Goal: Task Accomplishment & Management: Manage account settings

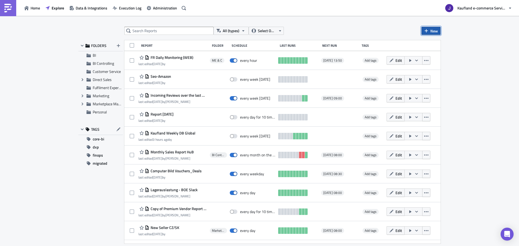
click at [432, 32] on span "New" at bounding box center [434, 31] width 8 height 6
click at [432, 46] on div "Report" at bounding box center [449, 44] width 36 height 5
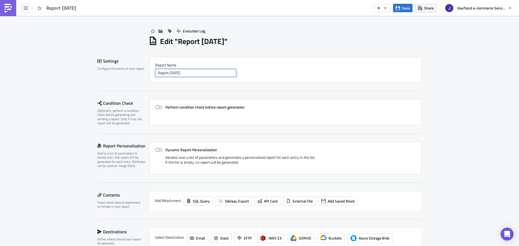
click at [166, 72] on input "Report [DATE]" at bounding box center [195, 73] width 81 height 8
paste input "Asir Overstock"
type input "Asir Overstock"
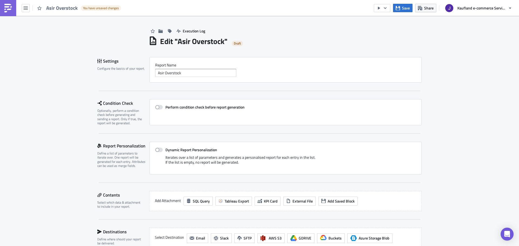
click at [209, 61] on div "Report Nam﻿e Asir Overstock" at bounding box center [285, 70] width 272 height 26
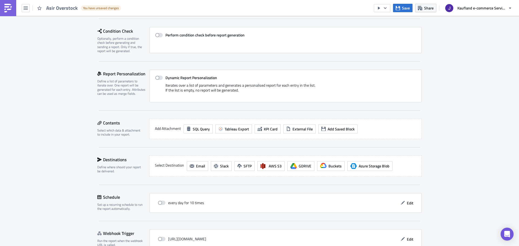
scroll to position [81, 0]
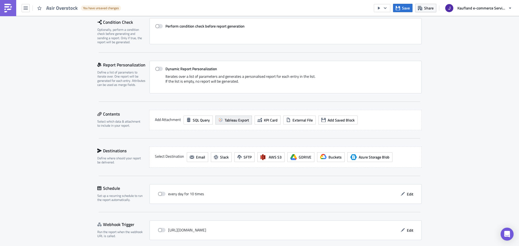
click at [227, 120] on span "Tableau Export" at bounding box center [237, 120] width 24 height 6
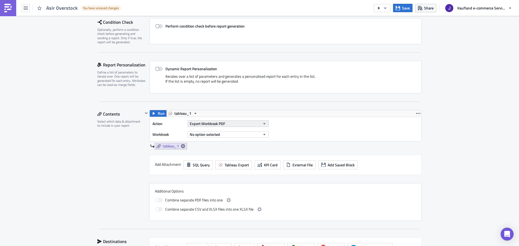
click at [199, 121] on span "Export Workbook PDF" at bounding box center [207, 124] width 35 height 6
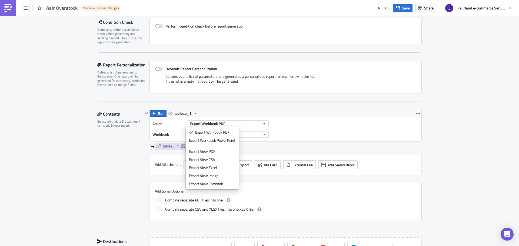
click at [285, 139] on div "Action Export Workbook PDF Workbook No option selected" at bounding box center [286, 129] width 272 height 24
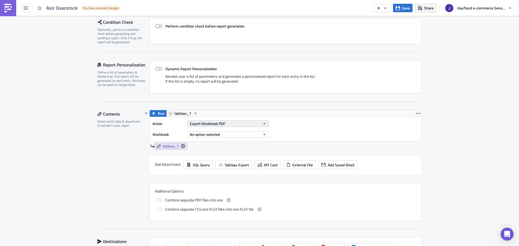
click at [224, 124] on button "Export Workbook PDF" at bounding box center [228, 124] width 81 height 6
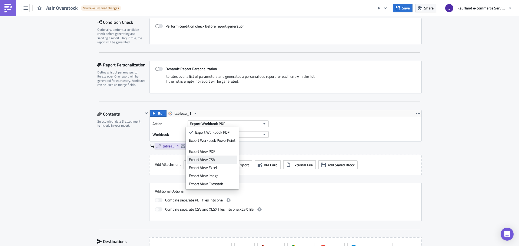
click at [210, 159] on div "Export View CSV" at bounding box center [212, 159] width 46 height 5
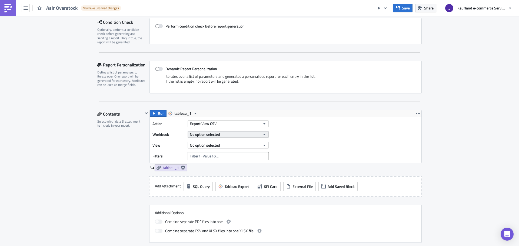
click at [207, 134] on span "No option selected" at bounding box center [205, 135] width 30 height 6
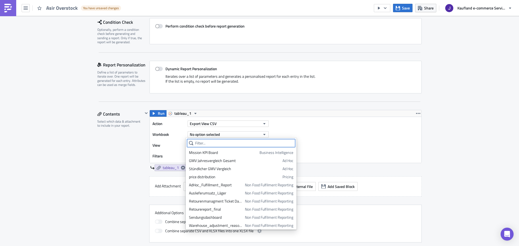
click at [206, 142] on input "text" at bounding box center [241, 143] width 108 height 8
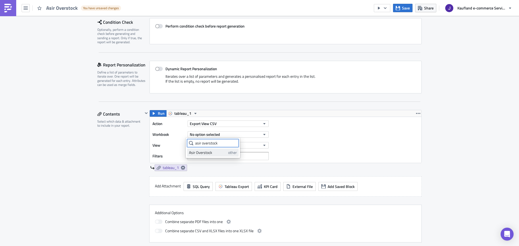
type input "asir overstock"
click at [213, 153] on div "Asir Overstock" at bounding box center [207, 152] width 37 height 5
click at [215, 148] on span "No option selected" at bounding box center [205, 145] width 30 height 6
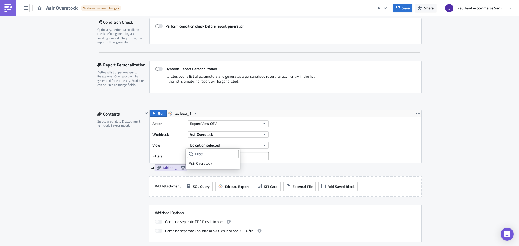
click at [200, 168] on div "Asir Overstock" at bounding box center [213, 159] width 54 height 20
click at [203, 162] on div "Asir Overstock" at bounding box center [213, 163] width 48 height 5
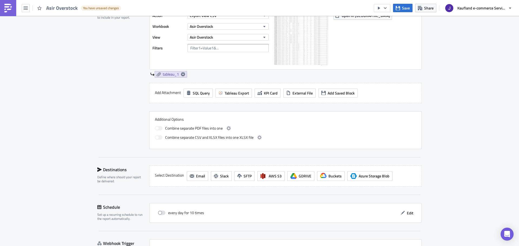
scroll to position [229, 0]
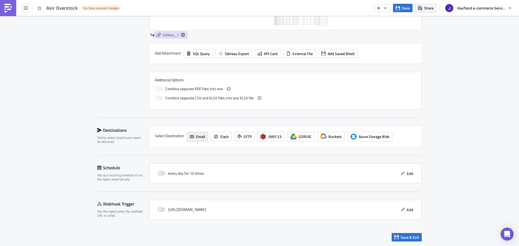
click at [197, 134] on span "Email" at bounding box center [200, 137] width 9 height 6
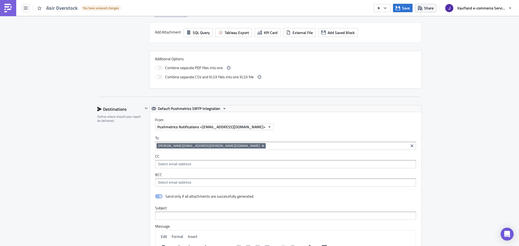
scroll to position [256, 0]
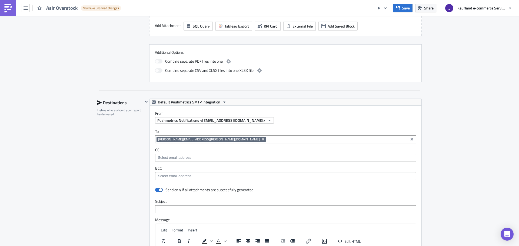
click at [261, 140] on icon "Remove Tag" at bounding box center [263, 139] width 4 height 4
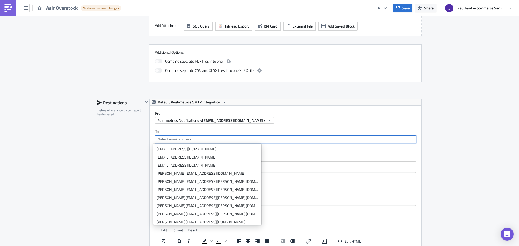
click at [202, 140] on input at bounding box center [285, 139] width 258 height 5
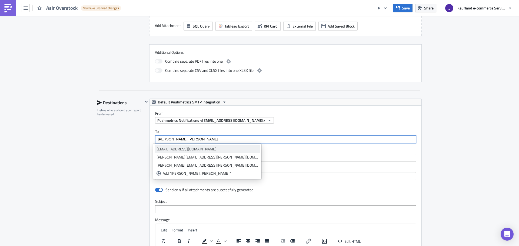
type input "[PERSON_NAME].[PERSON_NAME]"
click at [195, 146] on link "[EMAIL_ADDRESS][DOMAIN_NAME]" at bounding box center [207, 149] width 105 height 8
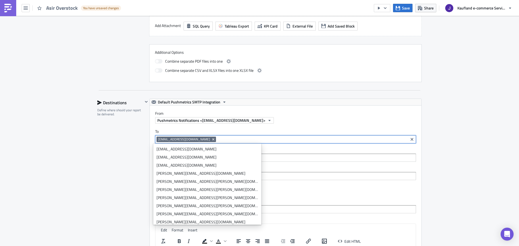
click at [116, 152] on div "Destinations Define where should your report be delivered." at bounding box center [120, 218] width 46 height 238
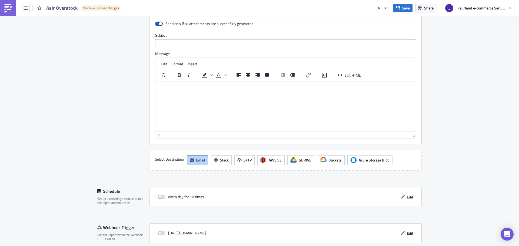
scroll to position [446, 0]
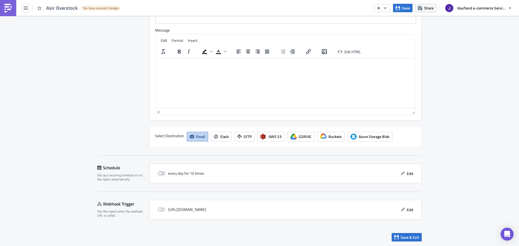
click at [161, 174] on span at bounding box center [162, 173] width 8 height 4
click at [161, 174] on input "checkbox" at bounding box center [161, 174] width 4 height 4
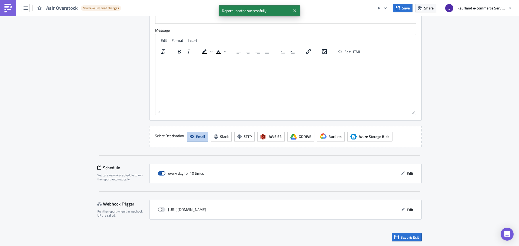
click at [159, 172] on span at bounding box center [162, 173] width 8 height 4
click at [159, 172] on input "checkbox" at bounding box center [161, 174] width 4 height 4
checkbox input "false"
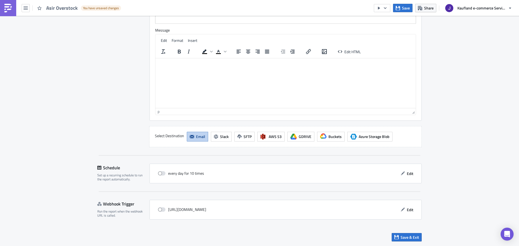
click at [192, 67] on html at bounding box center [285, 62] width 260 height 9
click at [401, 235] on span "Save & Exit" at bounding box center [410, 238] width 18 height 6
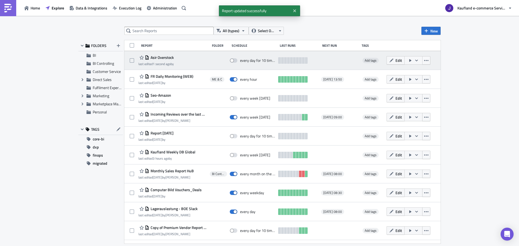
click at [409, 60] on icon "button" at bounding box center [410, 60] width 2 height 3
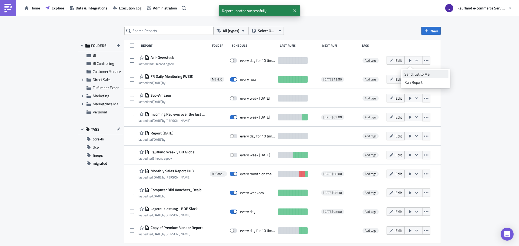
click at [408, 74] on div "Send Just to Me" at bounding box center [425, 74] width 42 height 5
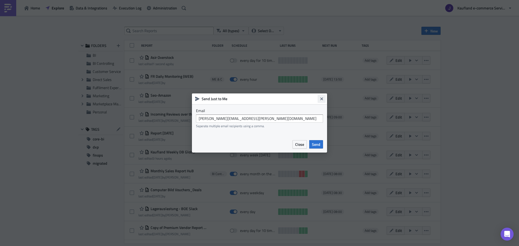
click at [321, 97] on icon "Close" at bounding box center [321, 99] width 4 height 4
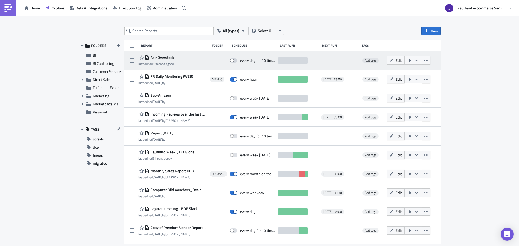
click at [408, 59] on icon "button" at bounding box center [410, 60] width 4 height 4
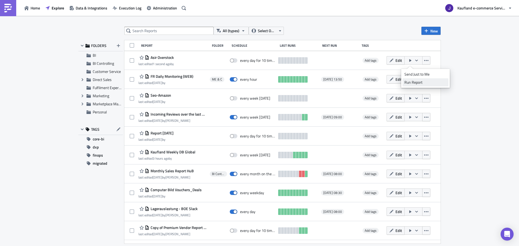
click at [415, 84] on div "Run Report" at bounding box center [425, 82] width 42 height 5
click at [469, 138] on div "All (types) Select Owner New FOLDERS BI BI Controlling Customer Service Expand …" at bounding box center [259, 131] width 519 height 231
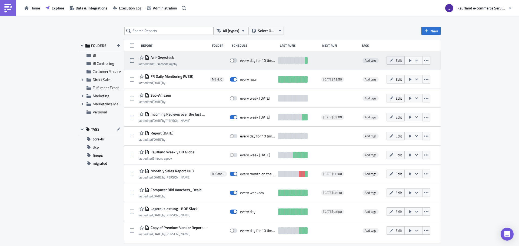
click at [395, 58] on span "Edit" at bounding box center [398, 61] width 6 height 6
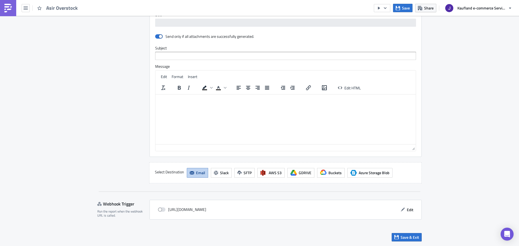
click at [204, 103] on html at bounding box center [285, 98] width 260 height 9
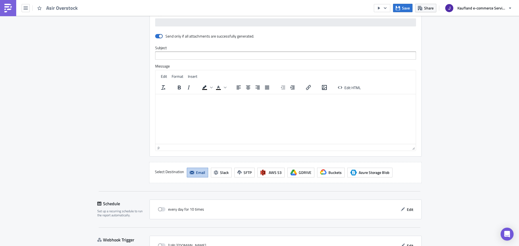
scroll to position [427, 0]
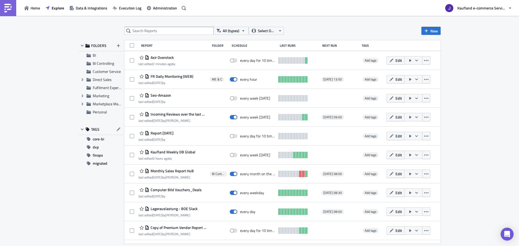
click at [130, 33] on icon at bounding box center [128, 31] width 4 height 4
click at [134, 32] on input "text" at bounding box center [168, 31] width 89 height 8
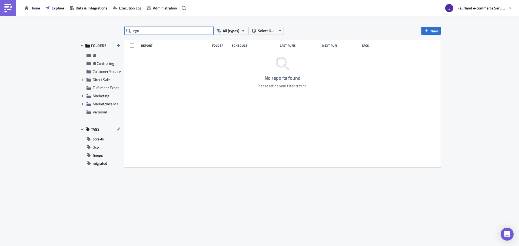
click at [159, 30] on input "lego" at bounding box center [168, 31] width 89 height 8
click at [159, 30] on input "weekly" at bounding box center [168, 31] width 89 height 8
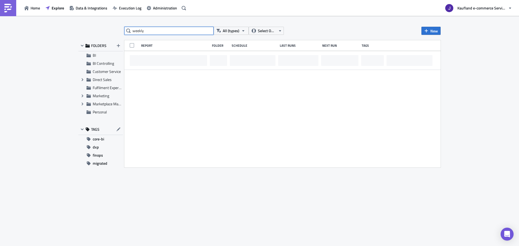
click at [159, 30] on input "weekly" at bounding box center [168, 31] width 89 height 8
type input "weekly sales"
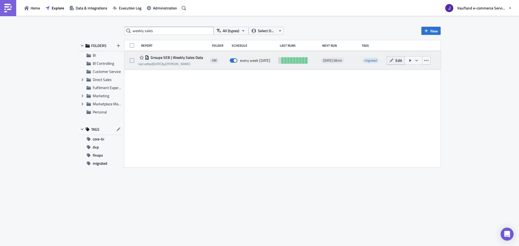
click at [389, 61] on icon "button" at bounding box center [391, 60] width 4 height 4
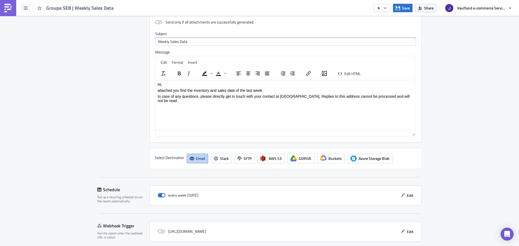
scroll to position [458, 0]
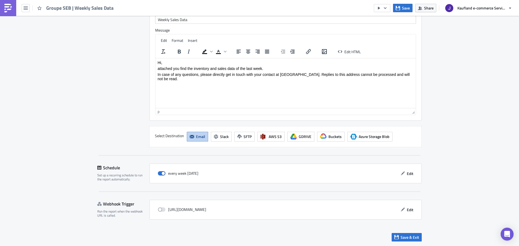
click at [197, 83] on html "Hi, attached you find the inventory and sales data of the last week. In case of…" at bounding box center [285, 70] width 260 height 25
click at [209, 74] on p "In case of any questions, please directly get in touch with your contact at [GE…" at bounding box center [286, 76] width 256 height 9
copy body "Hi, attached you find the inventory and sales data of the last week."
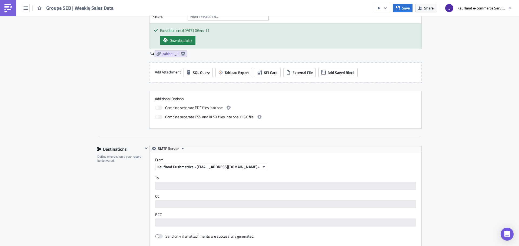
scroll to position [0, 0]
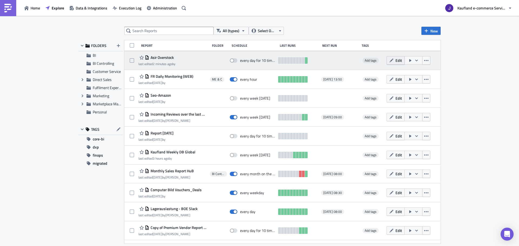
click at [388, 58] on button "Edit" at bounding box center [395, 60] width 18 height 8
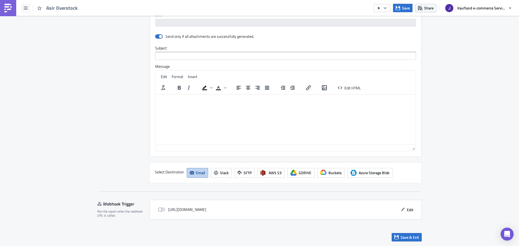
click at [181, 103] on html at bounding box center [285, 98] width 260 height 9
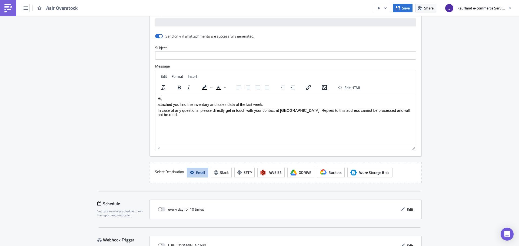
click at [164, 49] on label "Subject" at bounding box center [285, 47] width 261 height 5
drag, startPoint x: 163, startPoint y: 53, endPoint x: 169, endPoint y: 68, distance: 16.1
click at [163, 53] on input "text" at bounding box center [285, 56] width 261 height 8
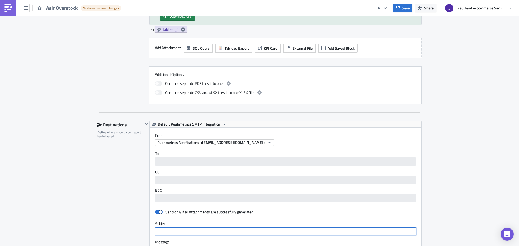
scroll to position [0, 0]
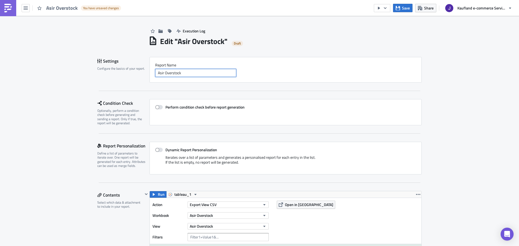
click at [167, 71] on input "Asir Overstock" at bounding box center [195, 73] width 81 height 8
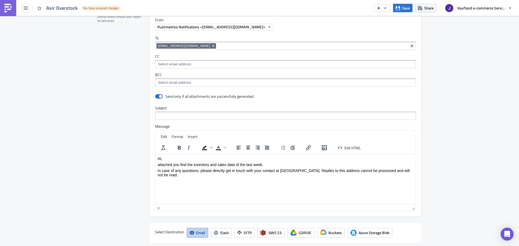
scroll to position [328, 0]
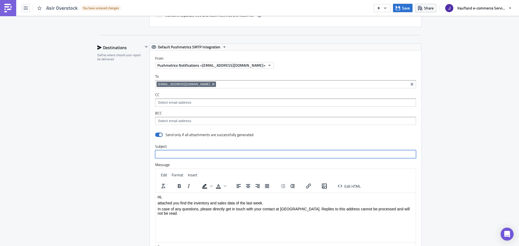
click at [170, 153] on input "text" at bounding box center [285, 154] width 261 height 8
paste input "Asir Overstock"
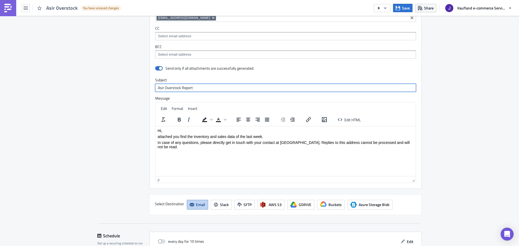
scroll to position [382, 0]
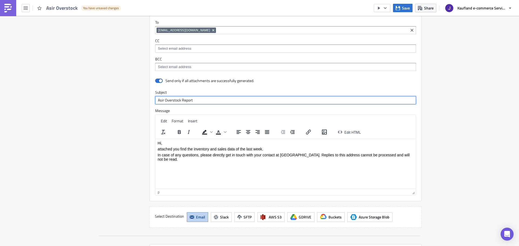
type input "Asir Overstock Report"
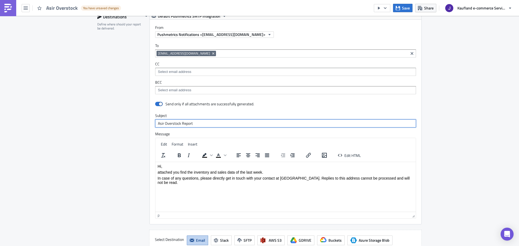
scroll to position [409, 0]
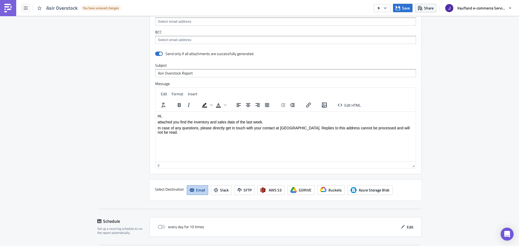
click at [197, 136] on html "Hi, attached you find the inventory and sales data of the last week. In case of…" at bounding box center [285, 124] width 260 height 25
click at [412, 129] on p "In case of any questions, please directly get in touch with your contact at [GE…" at bounding box center [286, 130] width 256 height 9
click at [272, 123] on p "attached you find the inventory and sales data of the last week." at bounding box center [286, 122] width 256 height 4
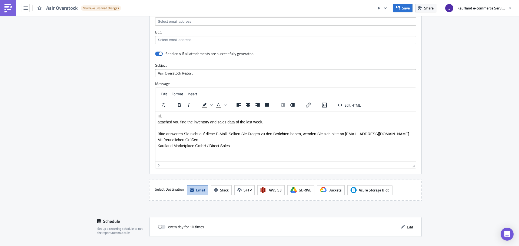
click at [282, 136] on p "Bitte antworten Sie nicht auf diese E-Mail. Sollten Sie Fragen zu den Berichten…" at bounding box center [286, 134] width 256 height 4
click at [275, 136] on p "Bitte antworten Sie nicht auf diese E-Mail. Sollten Sie Fragen zu den Berichten…" at bounding box center [286, 134] width 256 height 4
click at [275, 135] on p "Bitte antworten Sie nicht auf diese E-Mail. Sollten Sie Fragen zu den Berichten…" at bounding box center [286, 134] width 256 height 4
drag, startPoint x: 342, startPoint y: 133, endPoint x: 342, endPoint y: 137, distance: 4.1
click at [342, 136] on p "Bitte antworten Sie nicht auf diese E-Mail. Sollten Sie Fragen zu dem Bericht h…" at bounding box center [286, 134] width 256 height 4
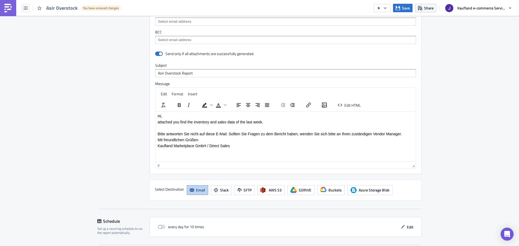
click at [186, 125] on body "Hi, attached you find the inventory and sales data of the last week. Bitte antw…" at bounding box center [286, 131] width 256 height 34
click at [194, 122] on p "attached you find the inventory and sales data of the last week." at bounding box center [286, 122] width 256 height 4
click at [188, 118] on p "Hi," at bounding box center [286, 116] width 256 height 4
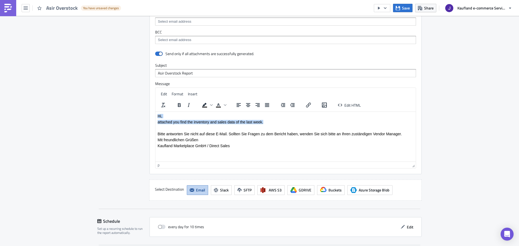
drag, startPoint x: 253, startPoint y: 122, endPoint x: 130, endPoint y: 109, distance: 123.4
click at [155, 112] on html "Hi, attached you find the inventory and sales data of the last week. Bitte antw…" at bounding box center [285, 131] width 260 height 38
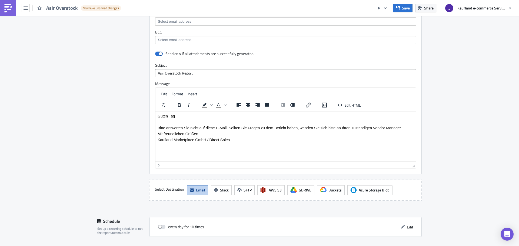
click at [188, 125] on body "Guten Tag Bitte antworten Sie nicht auf diese E-Mail. Sollten Sie Fragen zu dem…" at bounding box center [286, 128] width 256 height 28
drag, startPoint x: 189, startPoint y: 122, endPoint x: 298, endPoint y: 218, distance: 145.9
click at [155, 112] on html "Guten Tag Bitte antworten Sie nicht auf diese E-Mail. Sollten Sie Fragen zu dem…" at bounding box center [285, 128] width 260 height 32
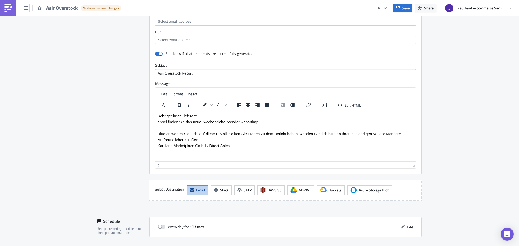
drag, startPoint x: 196, startPoint y: 122, endPoint x: 193, endPoint y: 124, distance: 3.4
click at [194, 123] on p "anbei finden Sie das neue, wöchentliche “Vendor Reporting”" at bounding box center [286, 122] width 256 height 4
drag, startPoint x: 193, startPoint y: 123, endPoint x: 268, endPoint y: 121, distance: 75.4
click at [268, 121] on p "anbei finden Sie das neue, wöchentliche “Vendor Reporting”" at bounding box center [286, 122] width 256 height 4
click at [254, 127] on p "Rich Text Area. Press ALT-0 for help." at bounding box center [286, 128] width 256 height 4
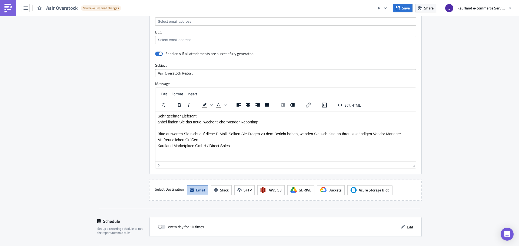
click at [201, 122] on p "anbei finden Sie das neue, wöchentliche “Vendor Reporting”" at bounding box center [286, 122] width 256 height 4
click at [193, 122] on p "anbei finden Sie das neue, wöchentliche “Vendor Reporting”" at bounding box center [286, 122] width 256 height 4
drag, startPoint x: 192, startPoint y: 121, endPoint x: 263, endPoint y: 119, distance: 71.6
click at [263, 120] on p "anbei finden Sie das neue, wöchentliche “Vendor Reporting”" at bounding box center [286, 122] width 256 height 4
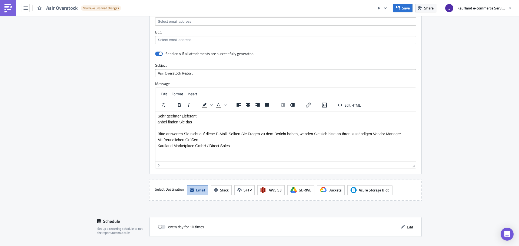
scroll to position [382, 0]
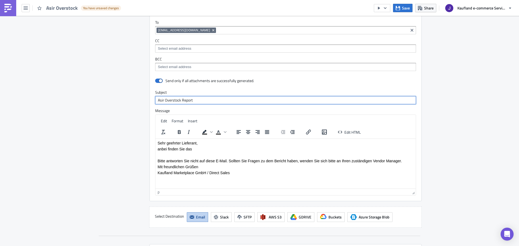
click at [191, 104] on input "Asir Overstock Report" at bounding box center [285, 100] width 261 height 8
drag, startPoint x: 193, startPoint y: 100, endPoint x: 163, endPoint y: 99, distance: 30.3
click at [163, 99] on input "Asir Overstock Report" at bounding box center [285, 100] width 261 height 8
click at [215, 148] on p "anbei finden Sie das" at bounding box center [286, 149] width 256 height 4
click at [221, 143] on p "Sehr geehrter Lieferant," at bounding box center [286, 143] width 256 height 4
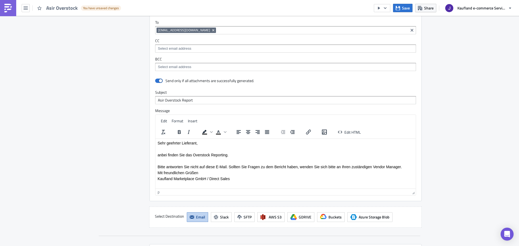
click at [235, 156] on p "anbei finden Sie das Overstock Reporting." at bounding box center [286, 155] width 256 height 4
click at [230, 151] on p "Rich Text Area. Press ALT-0 for help." at bounding box center [286, 149] width 256 height 4
click at [235, 156] on p "anbei finden Sie das Overstock Reporting." at bounding box center [286, 155] width 256 height 4
click at [238, 149] on p "Rich Text Area. Press ALT-0 for help." at bounding box center [286, 149] width 256 height 4
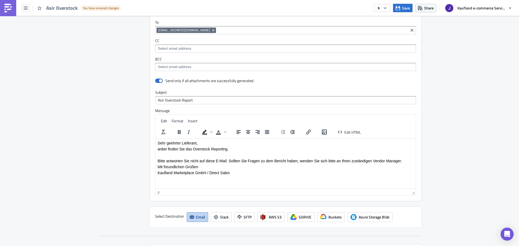
click at [232, 154] on p "Rich Text Area. Press ALT-0 for help." at bounding box center [286, 155] width 256 height 4
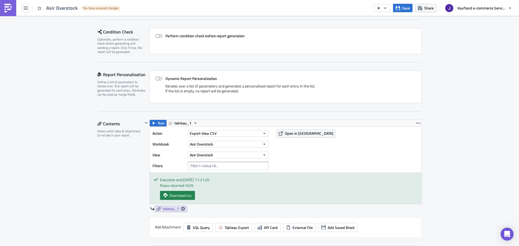
scroll to position [135, 0]
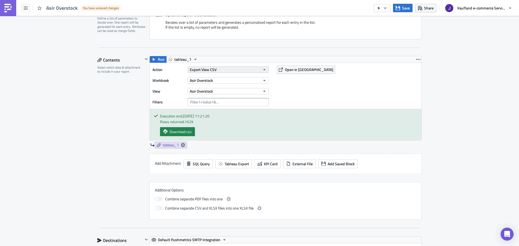
click at [215, 70] on button "Export View CSV" at bounding box center [228, 69] width 81 height 6
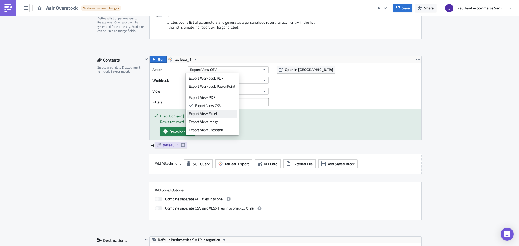
click at [210, 114] on div "Export View Excel" at bounding box center [212, 113] width 46 height 5
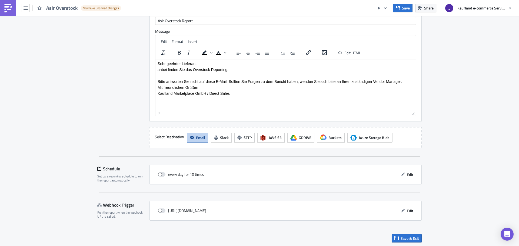
scroll to position [463, 0]
click at [408, 236] on span "Save & Exit" at bounding box center [410, 238] width 18 height 6
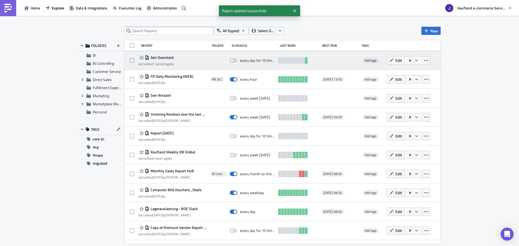
click at [408, 61] on icon "button" at bounding box center [410, 60] width 4 height 4
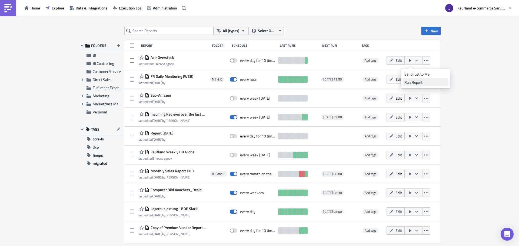
click at [412, 81] on div "Run Report" at bounding box center [425, 82] width 42 height 5
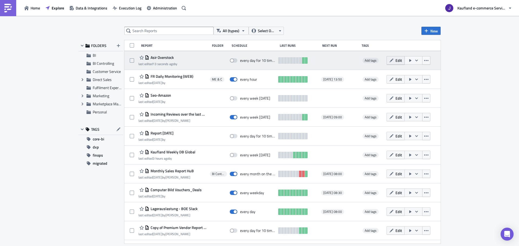
click at [395, 62] on span "Edit" at bounding box center [398, 61] width 6 height 6
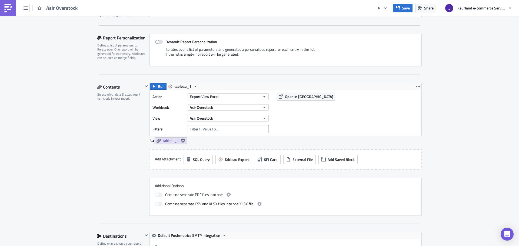
scroll to position [135, 0]
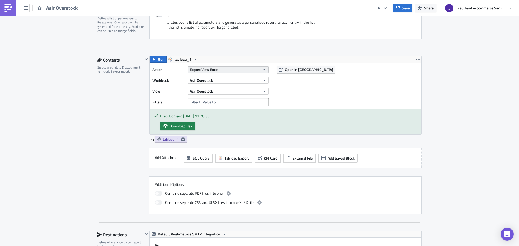
click at [221, 72] on button "Export View Excel" at bounding box center [228, 69] width 81 height 6
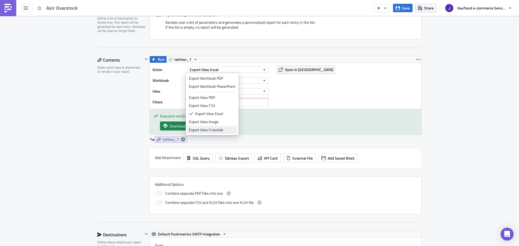
click at [212, 129] on div "Export View Crosstab" at bounding box center [212, 129] width 46 height 5
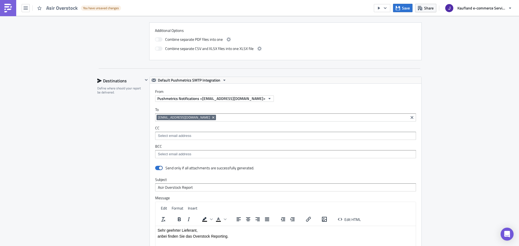
scroll to position [458, 0]
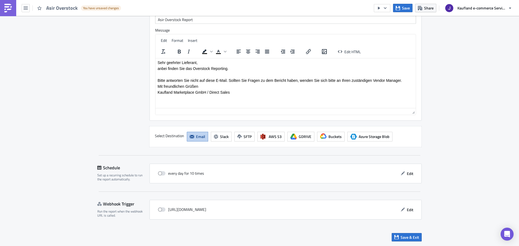
click at [411, 242] on div "Save & Exit" at bounding box center [259, 237] width 324 height 19
click at [409, 240] on span "Save & Exit" at bounding box center [410, 238] width 18 height 6
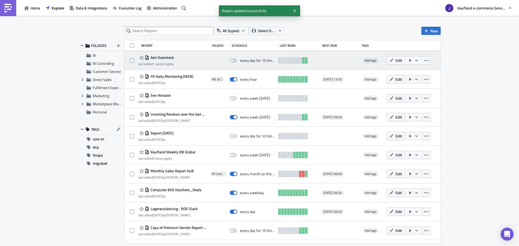
click at [404, 61] on button "button" at bounding box center [413, 60] width 18 height 8
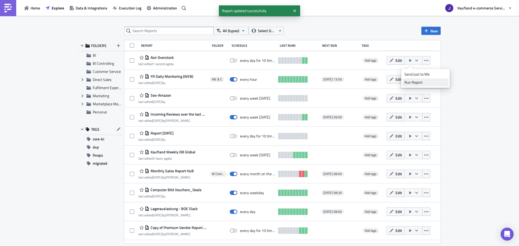
click at [413, 80] on div "Run Report" at bounding box center [425, 82] width 42 height 5
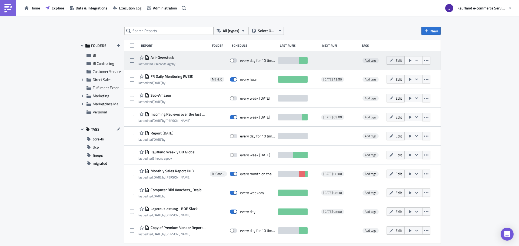
click at [398, 61] on span "Edit" at bounding box center [398, 61] width 6 height 6
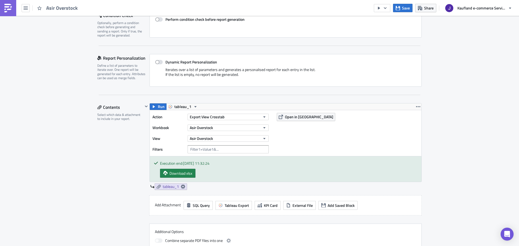
scroll to position [108, 0]
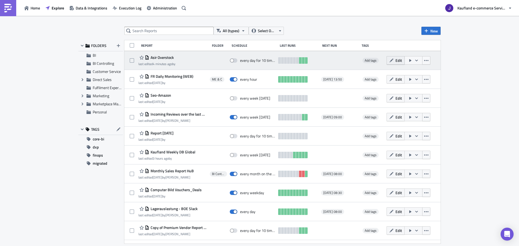
click at [395, 60] on span "Edit" at bounding box center [398, 61] width 6 height 6
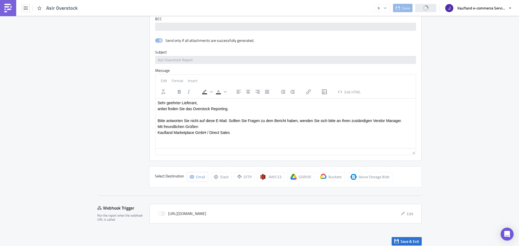
scroll to position [395, 0]
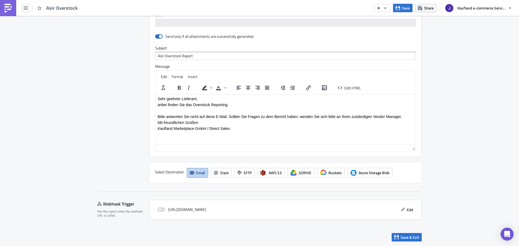
drag, startPoint x: 347, startPoint y: 229, endPoint x: 172, endPoint y: 111, distance: 211.1
click at [172, 111] on p "Rich Text Area. Press ALT-0 for help." at bounding box center [286, 110] width 256 height 4
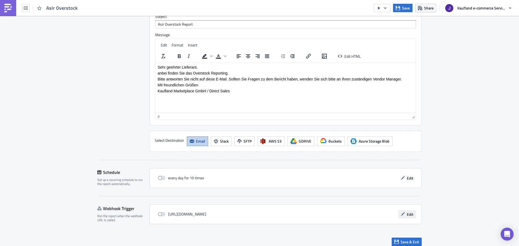
scroll to position [458, 0]
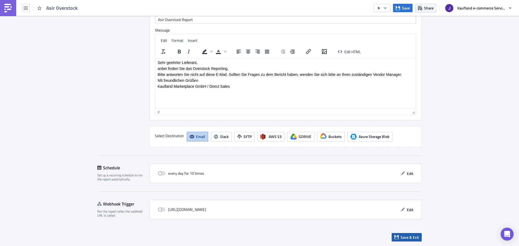
click at [401, 235] on span "Save & Exit" at bounding box center [410, 238] width 18 height 6
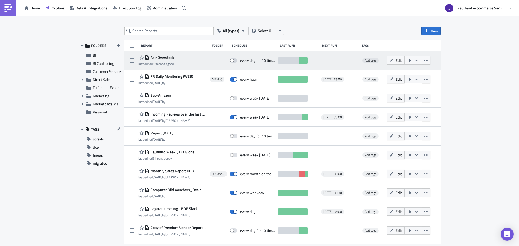
click at [412, 58] on button "button" at bounding box center [413, 60] width 18 height 8
click at [422, 60] on button "button" at bounding box center [426, 60] width 8 height 8
click at [361, 57] on div "Add tags" at bounding box center [372, 60] width 23 height 11
click at [390, 59] on icon "button" at bounding box center [391, 60] width 4 height 4
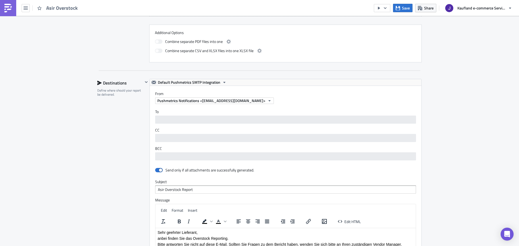
scroll to position [287, 0]
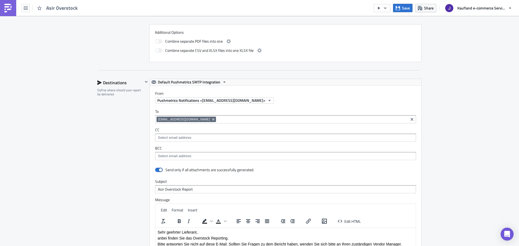
click at [234, 119] on input at bounding box center [311, 119] width 189 height 5
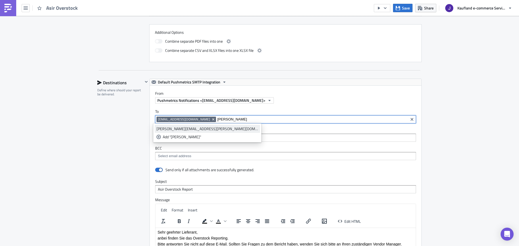
type input "[PERSON_NAME]"
click at [201, 128] on div "[PERSON_NAME][EMAIL_ADDRESS][PERSON_NAME][DOMAIN_NAME]" at bounding box center [207, 128] width 102 height 5
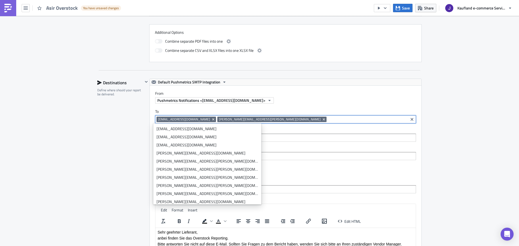
click at [328, 118] on input at bounding box center [367, 119] width 79 height 5
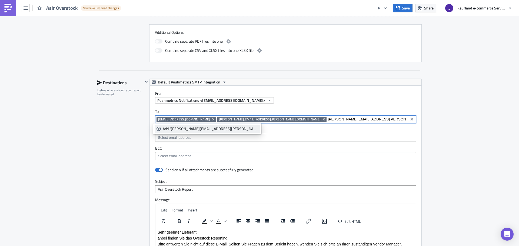
type input "[PERSON_NAME][EMAIL_ADDRESS][PERSON_NAME][DOMAIN_NAME]"
click at [214, 130] on div "Add "[PERSON_NAME][EMAIL_ADDRESS][PERSON_NAME][DOMAIN_NAME]"" at bounding box center [210, 128] width 95 height 5
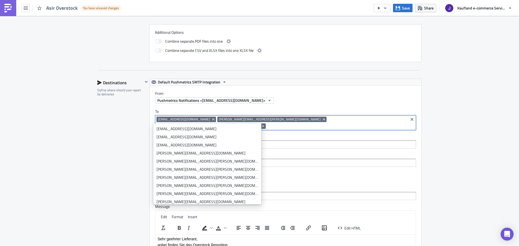
click at [71, 140] on div "Execution Log Edit " Asir Overstock " Draft Settings Configure the basics of yo…" at bounding box center [259, 76] width 519 height 695
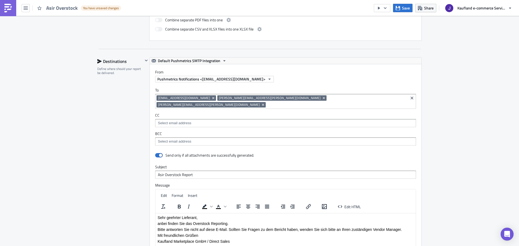
scroll to position [314, 0]
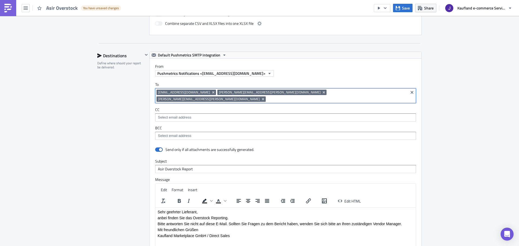
drag, startPoint x: 369, startPoint y: 92, endPoint x: 228, endPoint y: 93, distance: 141.6
click at [228, 93] on div "[EMAIL_ADDRESS][DOMAIN_NAME] [PERSON_NAME][DOMAIN_NAME][EMAIL_ADDRESS][PERSON_N…" at bounding box center [281, 97] width 250 height 14
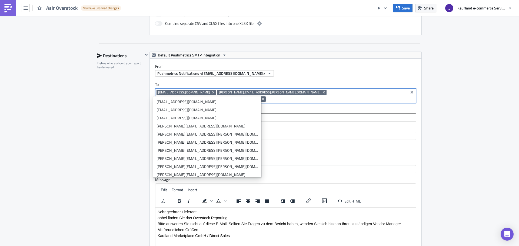
click at [275, 117] on div "To [EMAIL_ADDRESS][DOMAIN_NAME] [PERSON_NAME][DOMAIN_NAME][EMAIL_ADDRESS][PERSO…" at bounding box center [286, 111] width 272 height 69
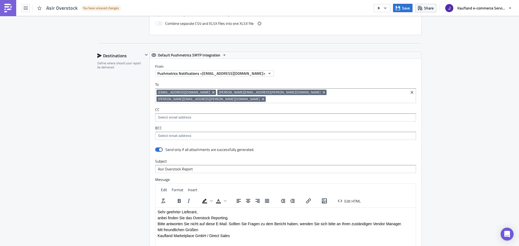
click at [267, 126] on label "BCC" at bounding box center [285, 128] width 261 height 5
click at [264, 115] on input at bounding box center [285, 117] width 258 height 5
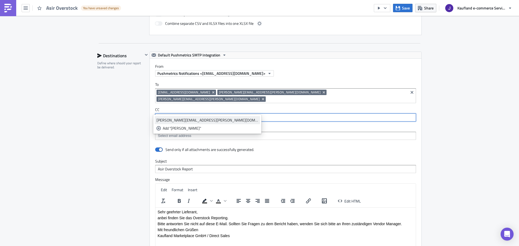
type input "[PERSON_NAME]"
click at [205, 118] on div "[PERSON_NAME][EMAIL_ADDRESS][PERSON_NAME][DOMAIN_NAME]" at bounding box center [207, 120] width 102 height 5
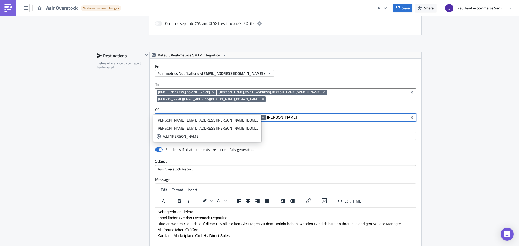
type input "[PERSON_NAME]"
click at [190, 117] on ul "[PERSON_NAME][EMAIL_ADDRESS][PERSON_NAME][DOMAIN_NAME] [PERSON_NAME][DOMAIN_NAM…" at bounding box center [207, 128] width 108 height 27
click at [190, 117] on link "[PERSON_NAME][EMAIL_ADDRESS][PERSON_NAME][DOMAIN_NAME]" at bounding box center [207, 120] width 105 height 8
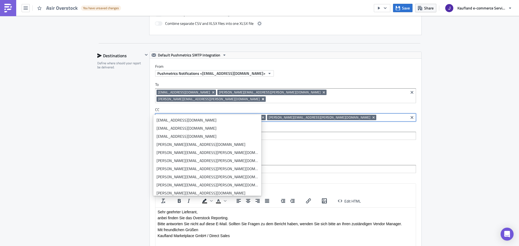
click at [264, 98] on icon "Remove Tag" at bounding box center [263, 99] width 2 height 2
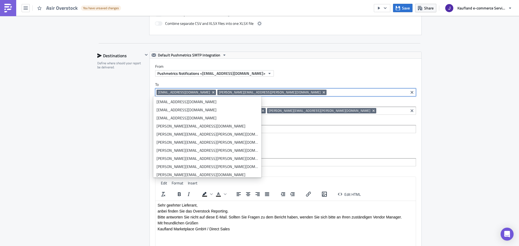
click at [422, 122] on div "Execution Log Edit " Asir Overstock " Draft Settings Configure the basics of yo…" at bounding box center [259, 46] width 335 height 688
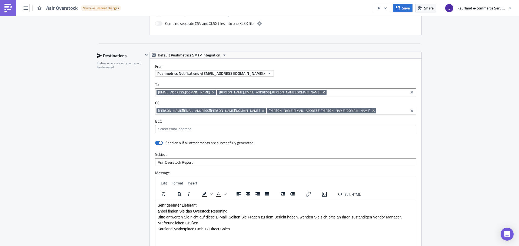
click at [322, 92] on icon "Remove Tag" at bounding box center [324, 92] width 4 height 4
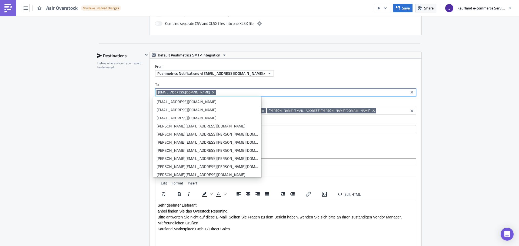
click at [462, 142] on div "Execution Log Edit " Asir Overstock " Draft Settings Configure the basics of yo…" at bounding box center [259, 46] width 519 height 688
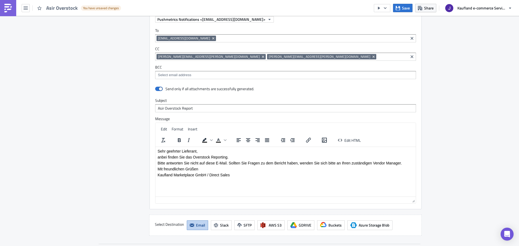
scroll to position [458, 0]
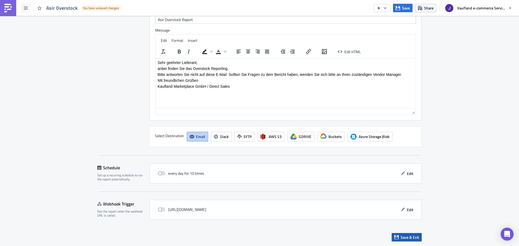
click at [409, 239] on span "Save & Exit" at bounding box center [410, 238] width 18 height 6
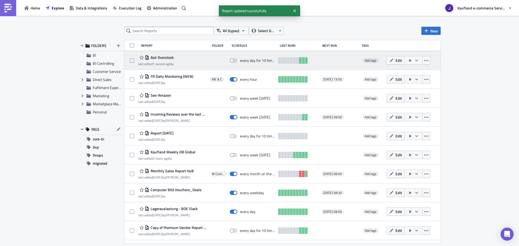
click at [409, 61] on icon "button" at bounding box center [410, 60] width 2 height 3
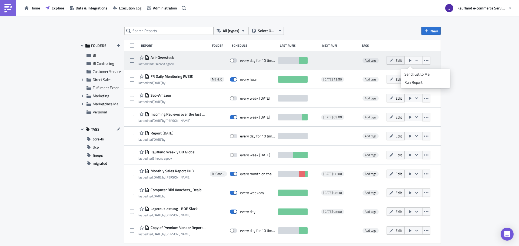
click at [395, 62] on span "Edit" at bounding box center [398, 61] width 6 height 6
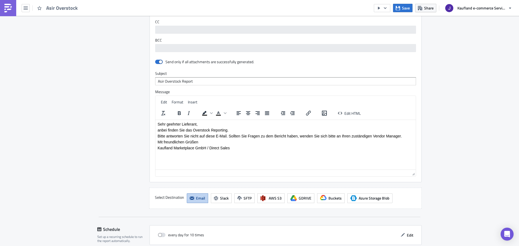
scroll to position [421, 0]
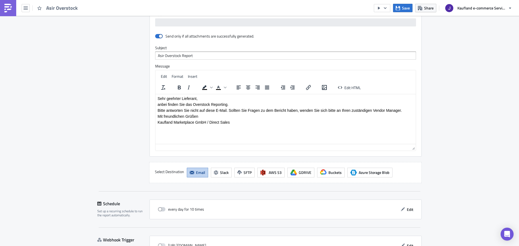
click at [158, 207] on span at bounding box center [162, 209] width 8 height 4
click at [159, 208] on input "checkbox" at bounding box center [161, 210] width 4 height 4
checkbox input "true"
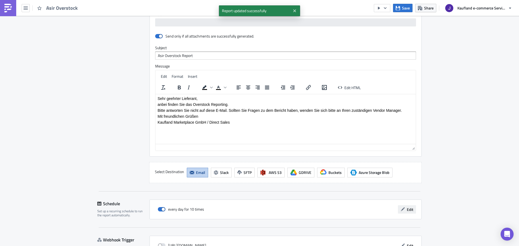
click at [401, 209] on icon "button" at bounding box center [403, 210] width 4 height 4
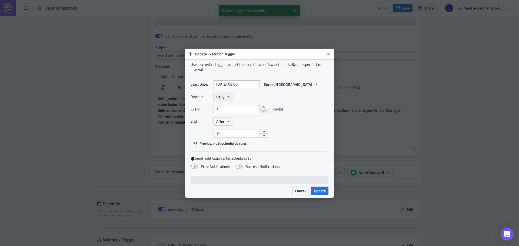
click at [221, 95] on span "Daily" at bounding box center [220, 97] width 8 height 6
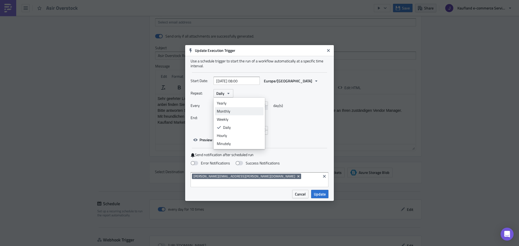
click at [225, 114] on div "Monthly" at bounding box center [239, 111] width 45 height 5
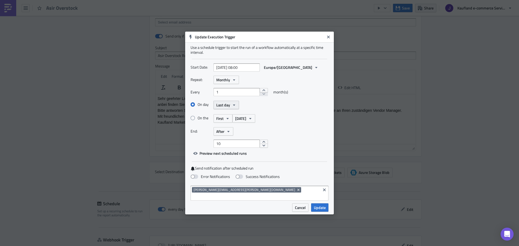
click at [224, 107] on span "Last day" at bounding box center [223, 105] width 14 height 6
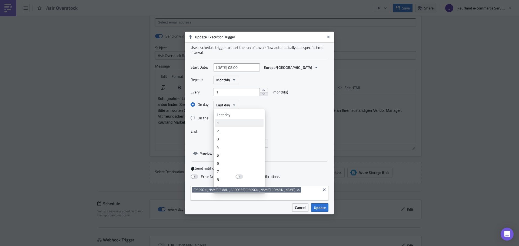
click at [217, 125] on div "1" at bounding box center [239, 122] width 45 height 5
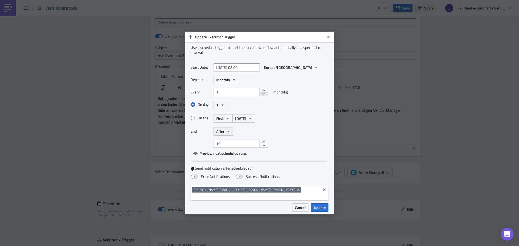
click at [230, 132] on button "After" at bounding box center [224, 131] width 20 height 8
click at [229, 132] on button "After" at bounding box center [224, 131] width 20 height 8
click at [227, 133] on icon "button" at bounding box center [228, 131] width 4 height 4
click at [223, 143] on div "Never" at bounding box center [239, 141] width 45 height 5
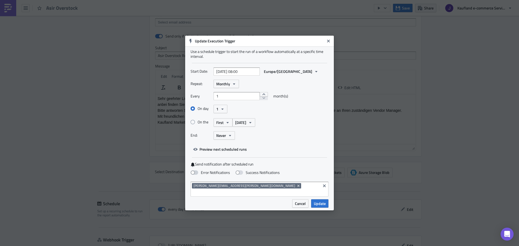
click at [196, 175] on span at bounding box center [195, 173] width 8 height 4
click at [5, 4] on input "Error Notifications" at bounding box center [3, 3] width 4 height 4
checkbox input "true"
click at [227, 70] on input "[DATE] 08:00" at bounding box center [237, 72] width 46 height 8
select select "7"
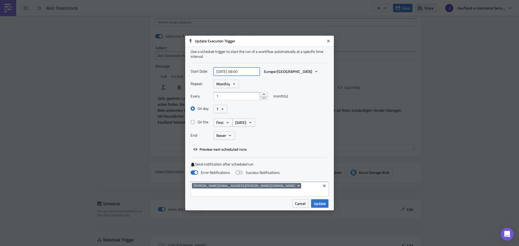
select select "2025"
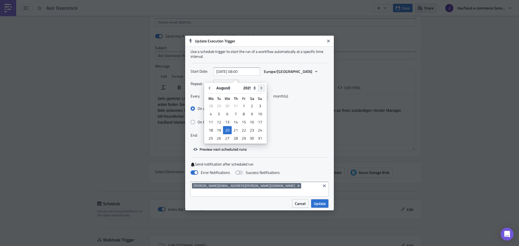
click at [259, 88] on button "Go to next month" at bounding box center [261, 88] width 8 height 8
type input "[DATE] 08:00"
select select "8"
click at [209, 106] on div "1" at bounding box center [211, 106] width 8 height 8
type input "[DATE] 08:00"
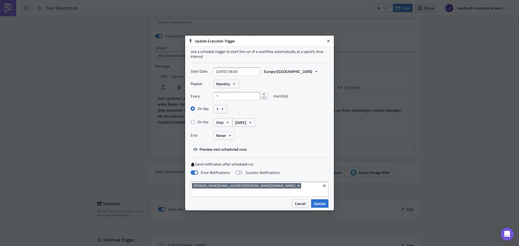
click at [279, 125] on div "On the First [DATE]" at bounding box center [260, 122] width 138 height 9
click at [220, 152] on span "Preview next scheduled runs" at bounding box center [222, 149] width 47 height 6
click at [304, 140] on div "End: Never" at bounding box center [260, 135] width 138 height 8
select select "8"
select select "2025"
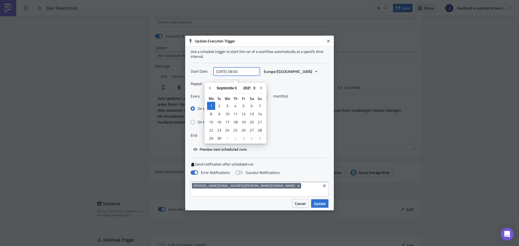
click at [247, 74] on input "[DATE] 08:00" at bounding box center [237, 72] width 46 height 8
click at [241, 75] on input "[DATE] 08:00" at bounding box center [237, 72] width 46 height 8
type input "[DATE] 11:00"
click at [304, 131] on div "On day 1 On the First [DATE]" at bounding box center [260, 117] width 138 height 27
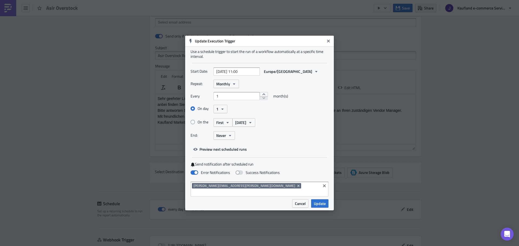
click at [224, 148] on span "Preview next scheduled runs" at bounding box center [220, 149] width 59 height 10
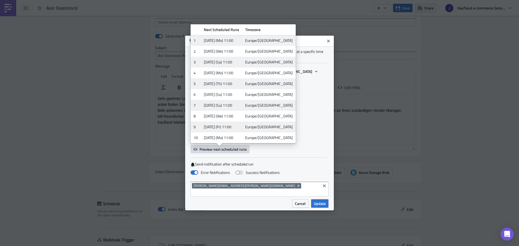
click at [296, 135] on div "End: Never" at bounding box center [260, 135] width 138 height 8
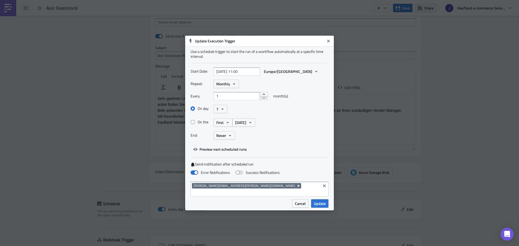
click at [296, 188] on icon "Remove Tag" at bounding box center [298, 186] width 4 height 4
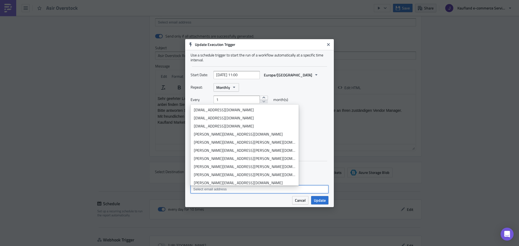
click at [241, 190] on input at bounding box center [259, 189] width 135 height 5
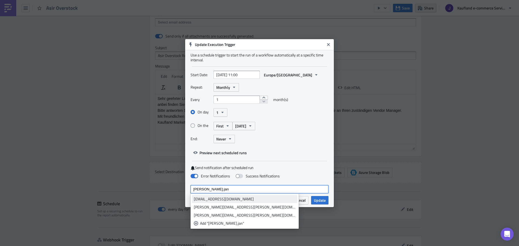
type input "[PERSON_NAME].jan"
click at [236, 197] on div "[EMAIL_ADDRESS][DOMAIN_NAME]" at bounding box center [245, 198] width 102 height 5
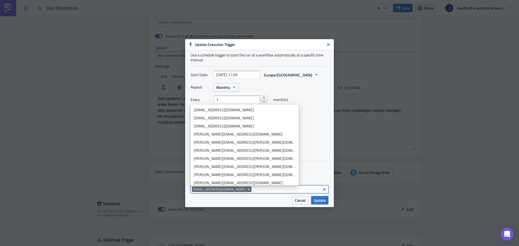
click at [324, 202] on span "Update" at bounding box center [320, 201] width 12 height 6
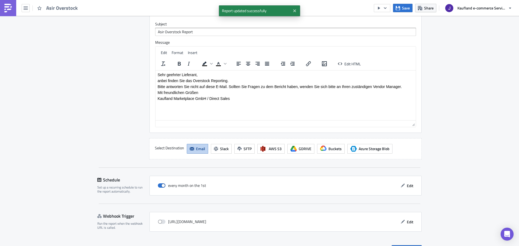
scroll to position [458, 0]
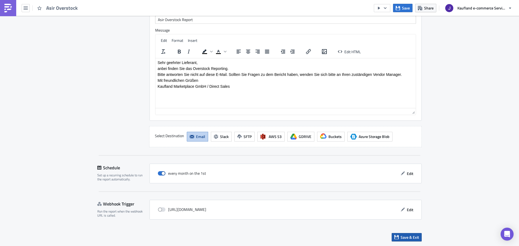
click at [403, 236] on span "Save & Exit" at bounding box center [410, 238] width 18 height 6
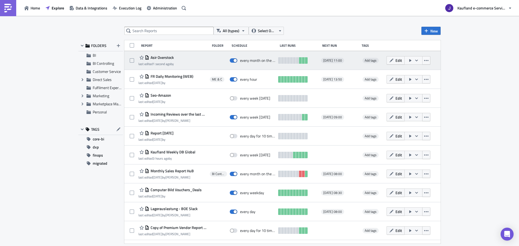
click at [414, 61] on icon "button" at bounding box center [416, 60] width 4 height 4
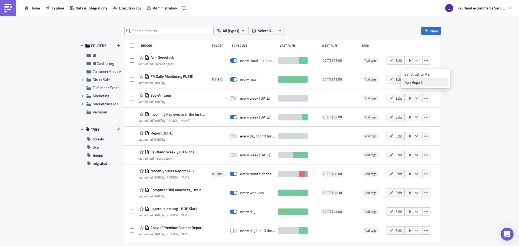
click at [410, 81] on div "Run Report" at bounding box center [425, 82] width 42 height 5
click at [141, 29] on input "text" at bounding box center [168, 31] width 89 height 8
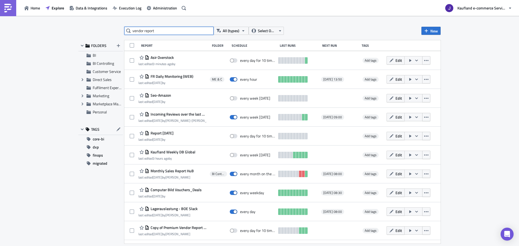
type input "vendor report"
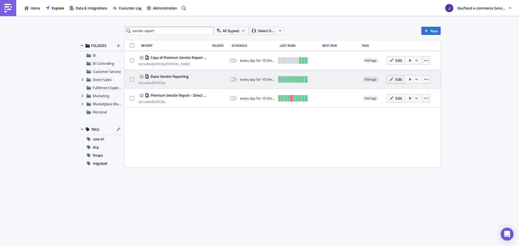
click at [391, 80] on icon "button" at bounding box center [391, 79] width 4 height 4
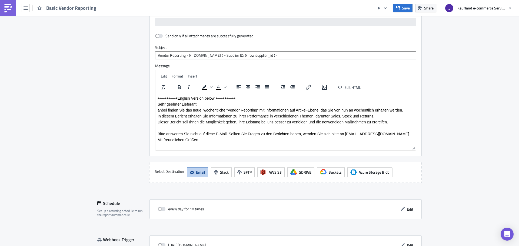
scroll to position [1015, 0]
click at [220, 111] on p "anbei finden Sie das neue, wöchentliche “Vendor Reporting” mit Informationen au…" at bounding box center [286, 110] width 256 height 4
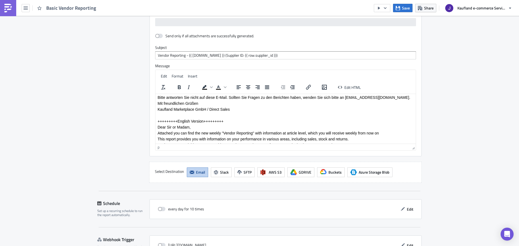
scroll to position [27, 0]
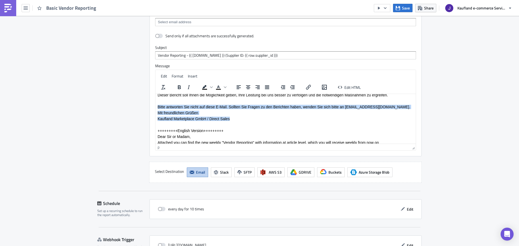
drag, startPoint x: 232, startPoint y: 122, endPoint x: 156, endPoint y: 106, distance: 77.3
click at [236, 121] on p "Kaufland Marketplace GmbH / Direct Sales" at bounding box center [286, 118] width 256 height 4
drag, startPoint x: 238, startPoint y: 122, endPoint x: 157, endPoint y: 107, distance: 81.7
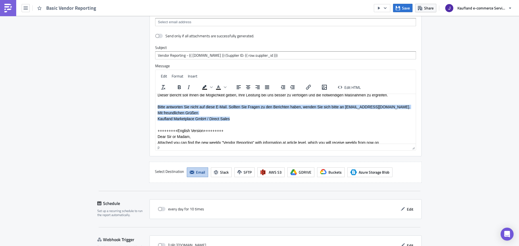
copy body "Bitte antworten Sie nicht auf diese E-Mail. Sollten Sie Fragen zu den Berichten…"
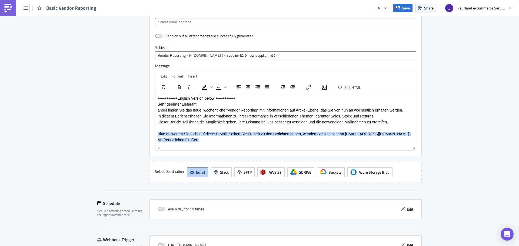
scroll to position [988, 0]
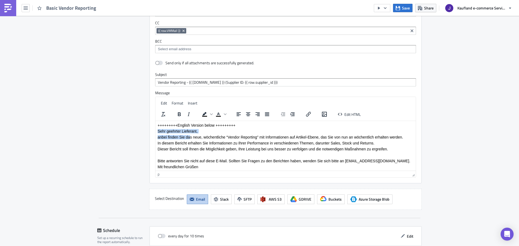
drag, startPoint x: 158, startPoint y: 132, endPoint x: 190, endPoint y: 136, distance: 32.3
click at [204, 131] on p "Sehr geehrter Lieferant," at bounding box center [286, 131] width 256 height 4
click at [182, 130] on p "Sehr geehrter Lieferant," at bounding box center [286, 131] width 256 height 4
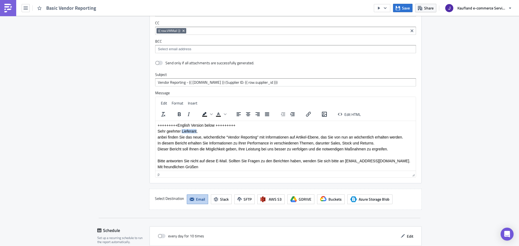
click at [182, 130] on p "Sehr geehrter Lieferant," at bounding box center [286, 131] width 256 height 4
click at [259, 137] on p "anbei finden Sie das neue, wöchentliche “Vendor Reporting” mit Informationen au…" at bounding box center [286, 137] width 256 height 4
copy body "Sehr geehrter Lieferant, anbei finden Sie das neue, wöchentliche “Vendor Report…"
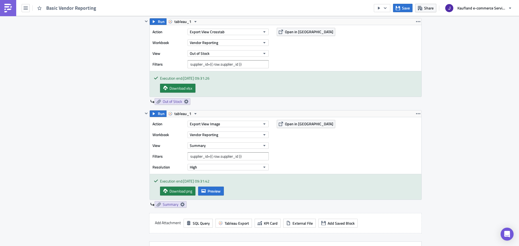
scroll to position [745, 0]
